Goal: Task Accomplishment & Management: Manage account settings

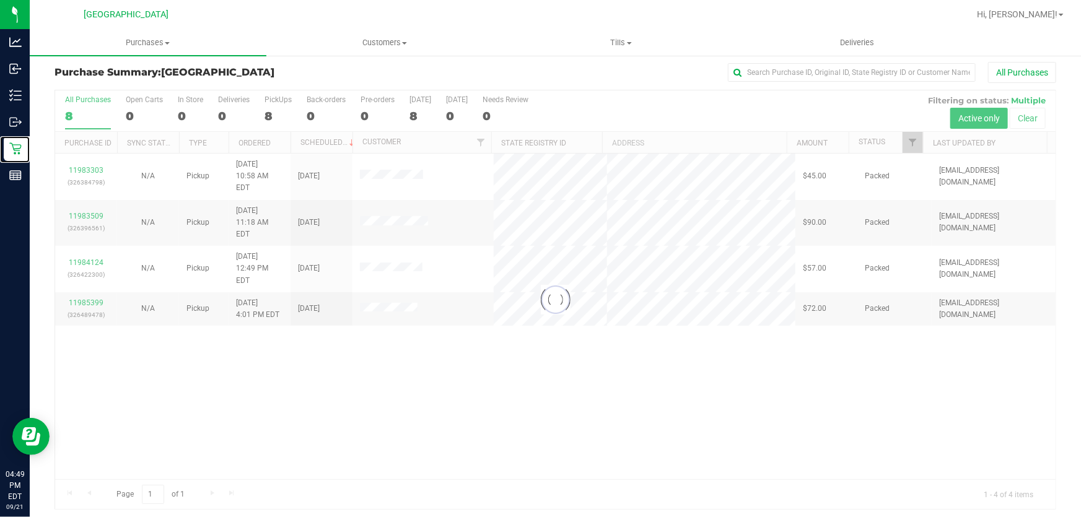
scroll to position [9, 0]
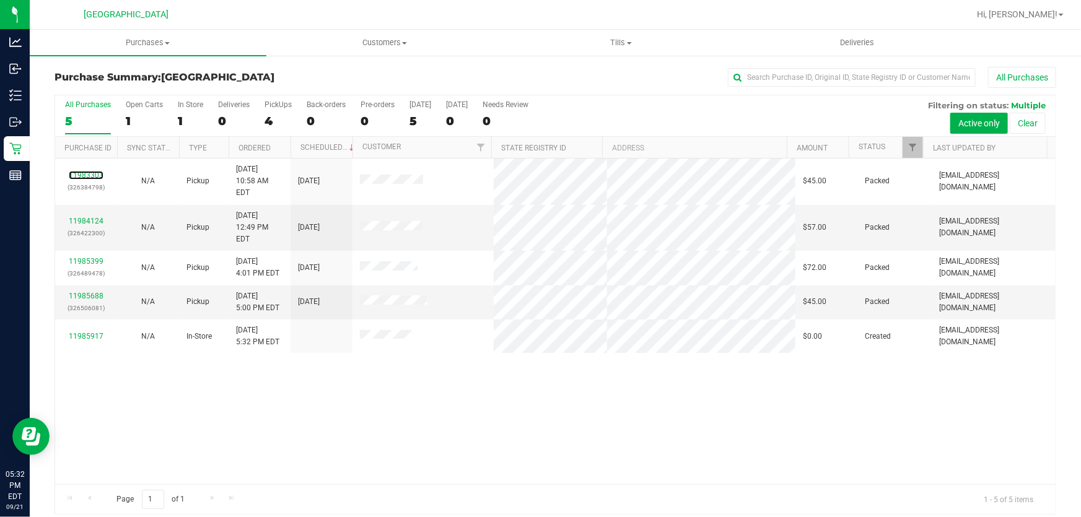
click at [87, 171] on link "11983303" at bounding box center [86, 175] width 35 height 9
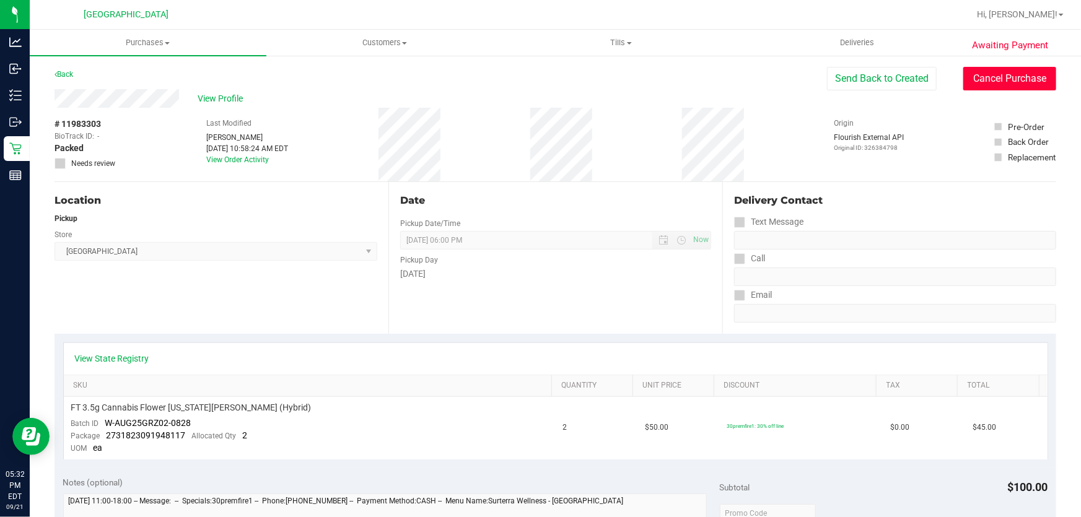
click at [986, 82] on button "Cancel Purchase" at bounding box center [1010, 79] width 93 height 24
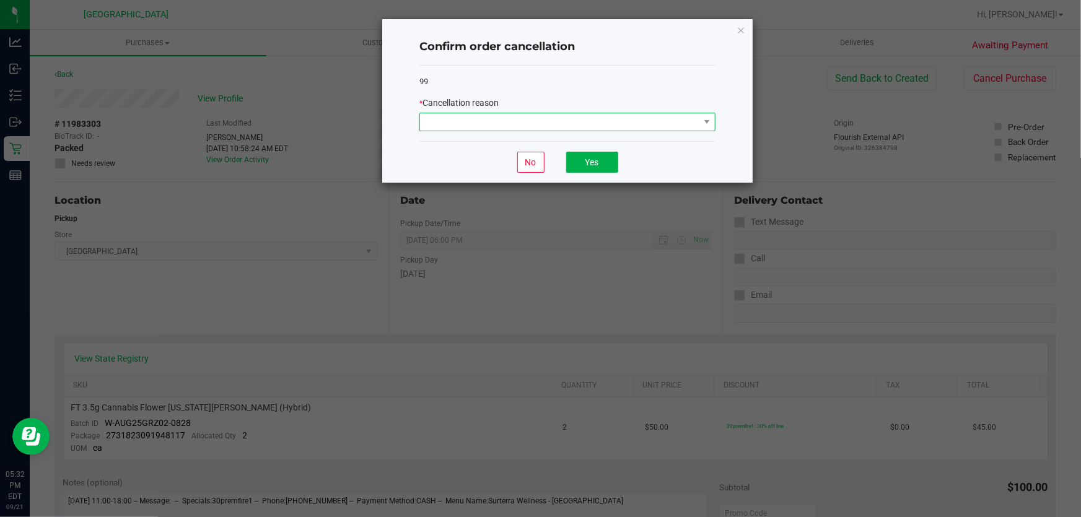
click at [543, 126] on span at bounding box center [559, 121] width 279 height 17
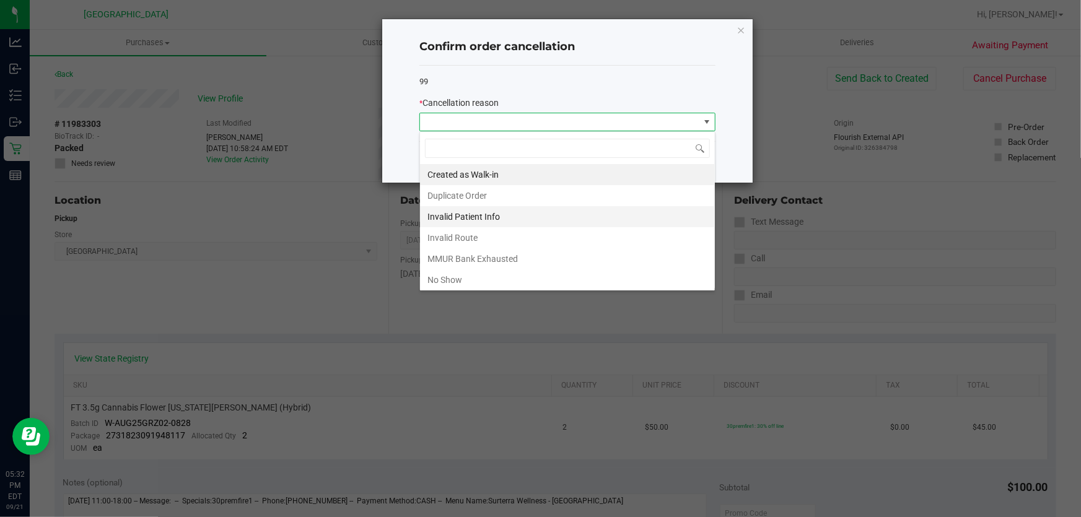
scroll to position [19, 296]
click at [485, 276] on li "No Show" at bounding box center [567, 280] width 295 height 21
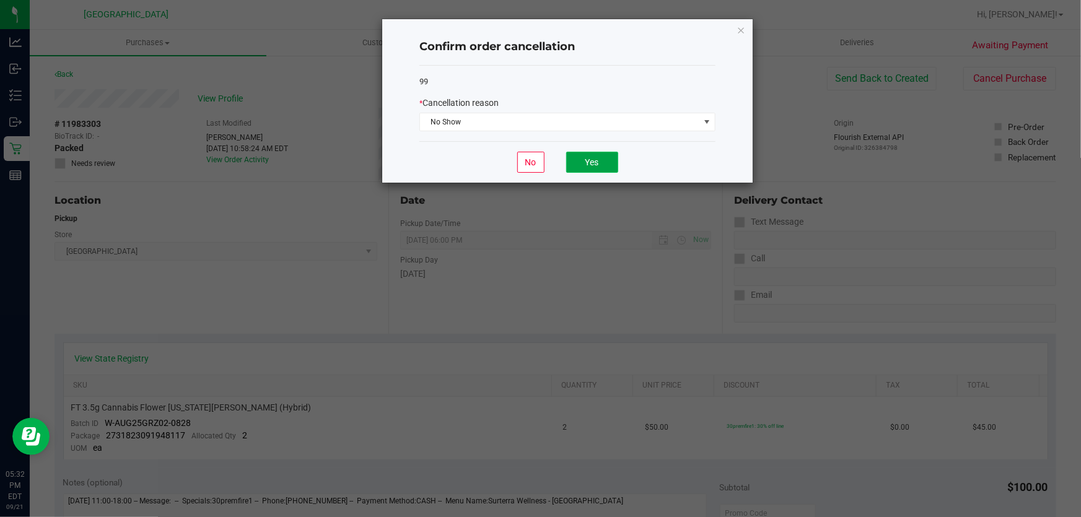
click at [592, 164] on button "Yes" at bounding box center [592, 162] width 52 height 21
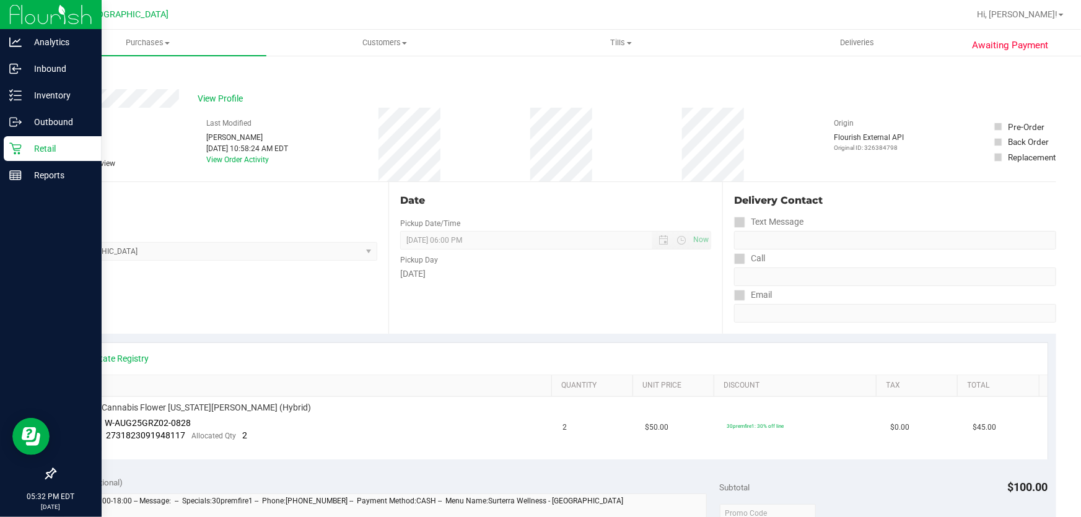
click at [24, 148] on p "Retail" at bounding box center [59, 148] width 74 height 15
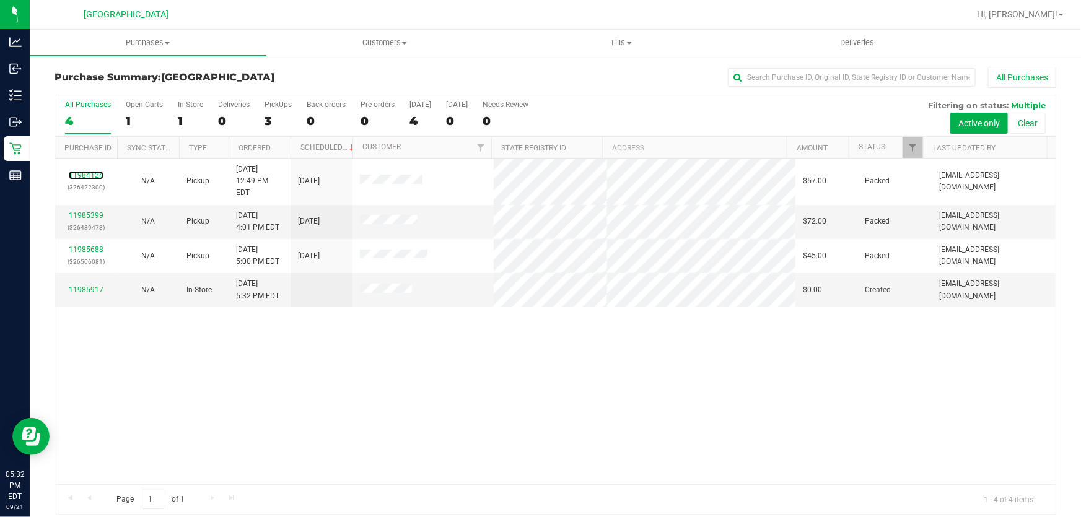
click at [93, 171] on link "11984124" at bounding box center [86, 175] width 35 height 9
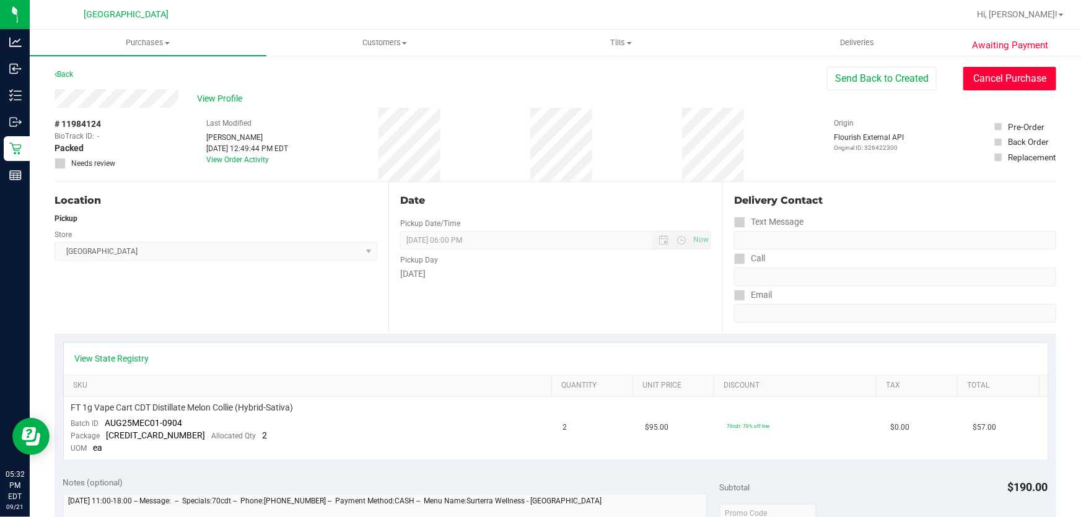
click at [994, 75] on button "Cancel Purchase" at bounding box center [1010, 79] width 93 height 24
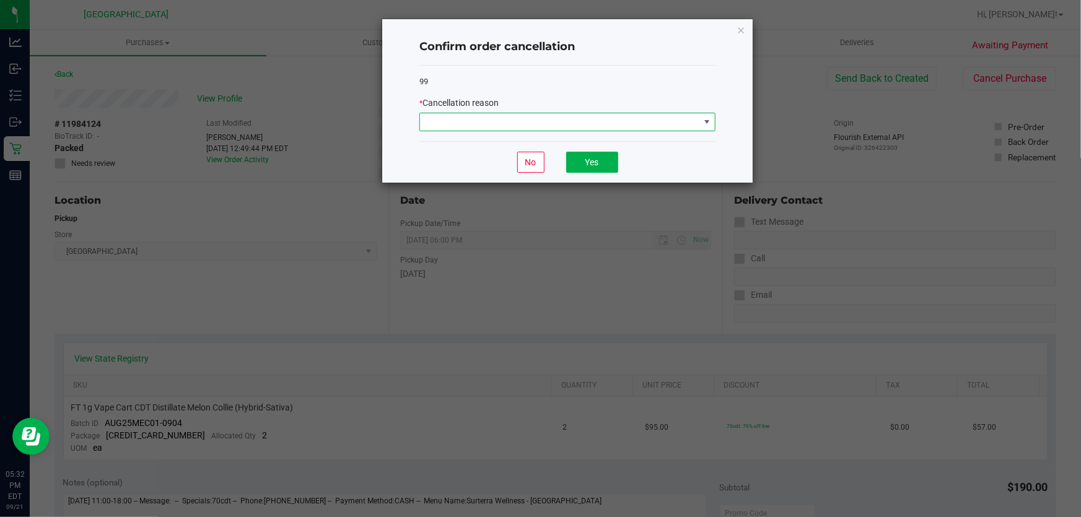
click at [488, 127] on span at bounding box center [559, 121] width 279 height 17
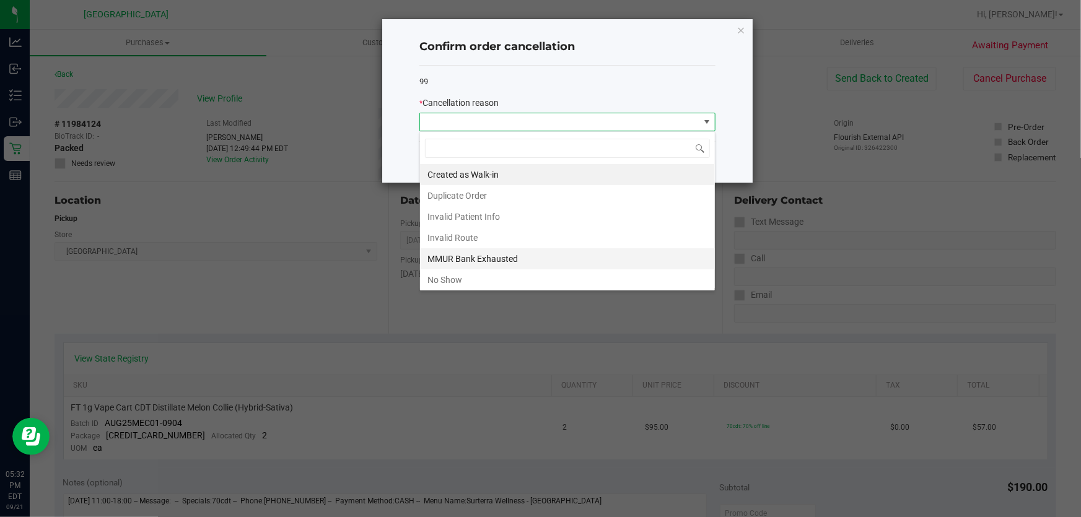
scroll to position [19, 296]
click at [446, 277] on li "No Show" at bounding box center [567, 280] width 295 height 21
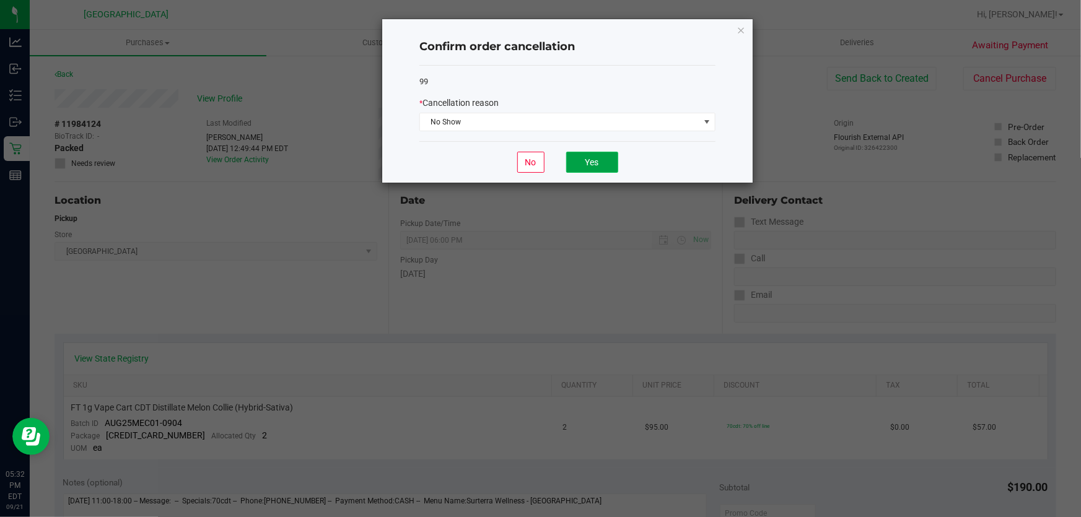
click at [596, 161] on button "Yes" at bounding box center [592, 162] width 52 height 21
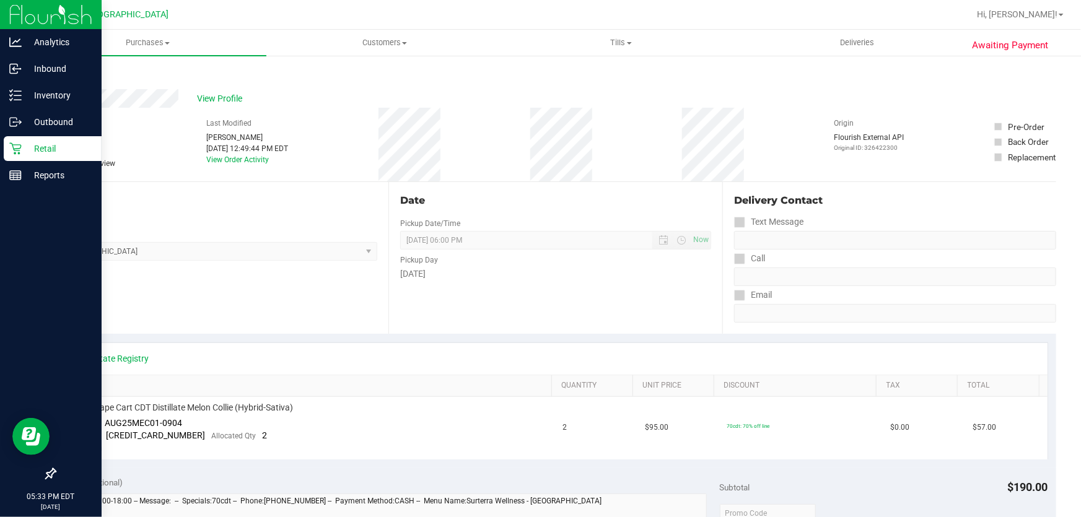
click at [37, 142] on p "Retail" at bounding box center [59, 148] width 74 height 15
